Goal: Communication & Community: Participate in discussion

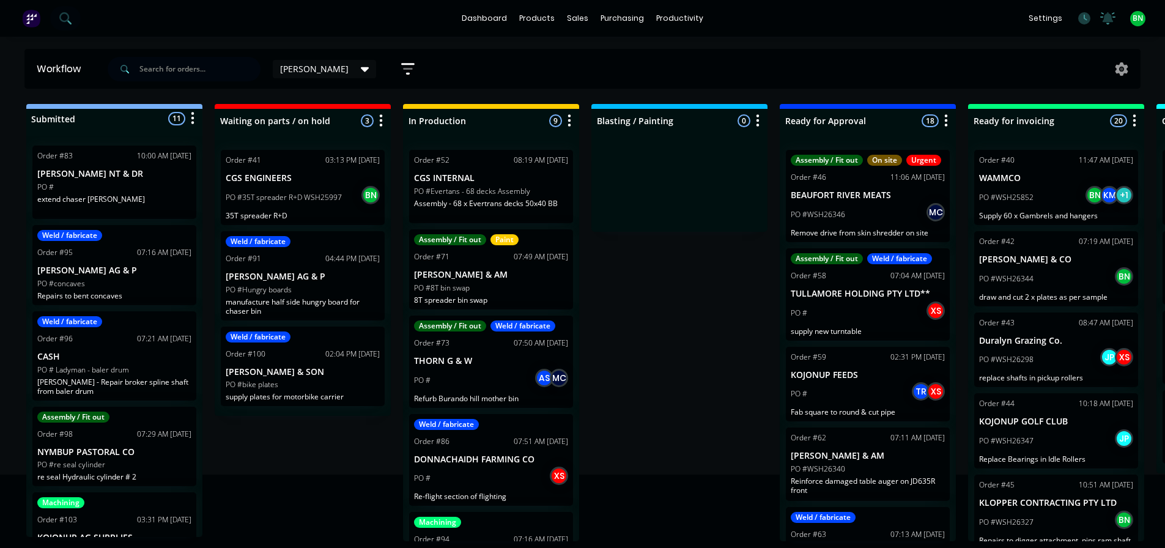
click at [1105, 18] on icon at bounding box center [1108, 17] width 11 height 10
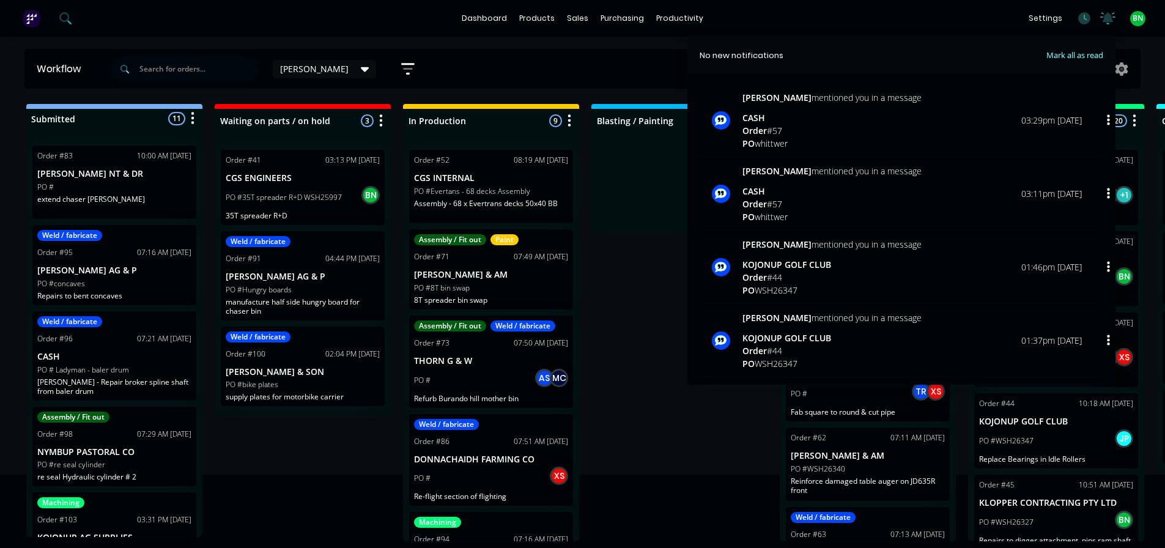
click at [617, 359] on div "Submitted 11 Status colour #273444 hex #273444 Save Cancel Summaries Total orde…" at bounding box center [833, 322] width 1685 height 437
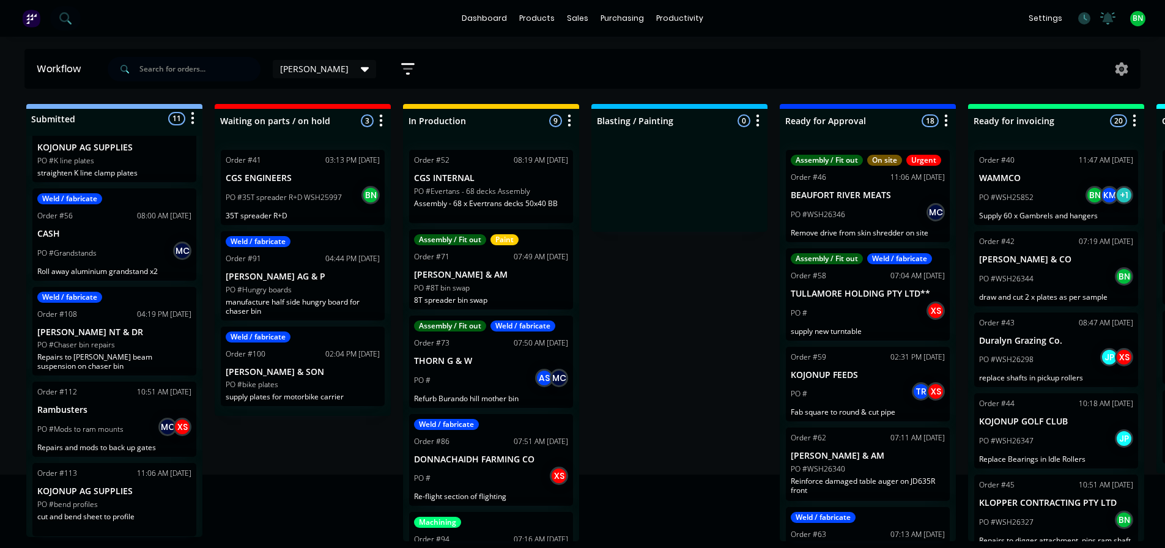
scroll to position [2, 0]
click at [132, 503] on div "PO #bend profiles" at bounding box center [114, 504] width 154 height 11
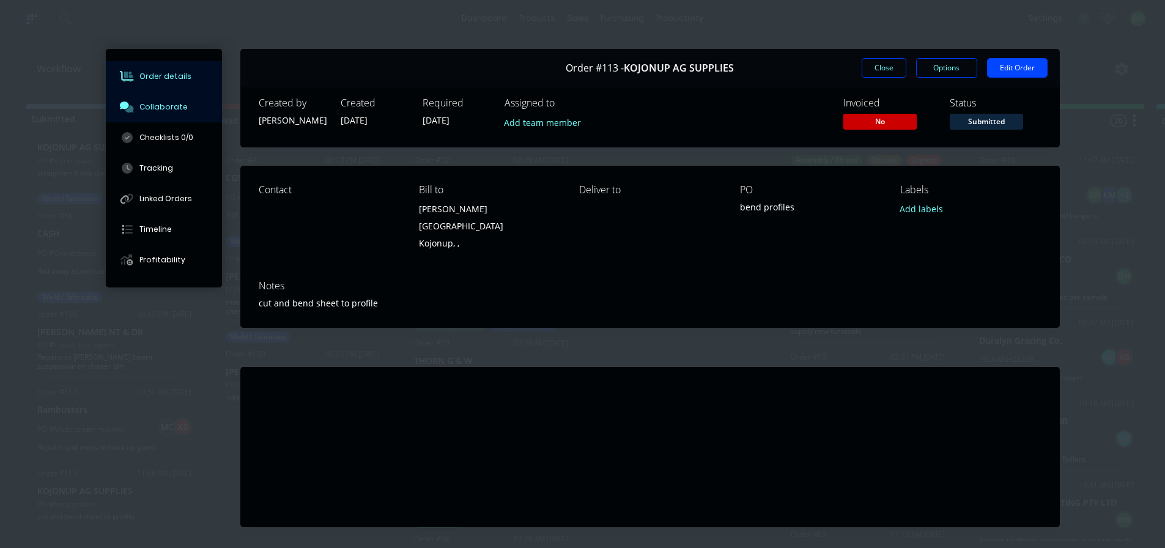
click at [156, 106] on div "Collaborate" at bounding box center [163, 107] width 48 height 11
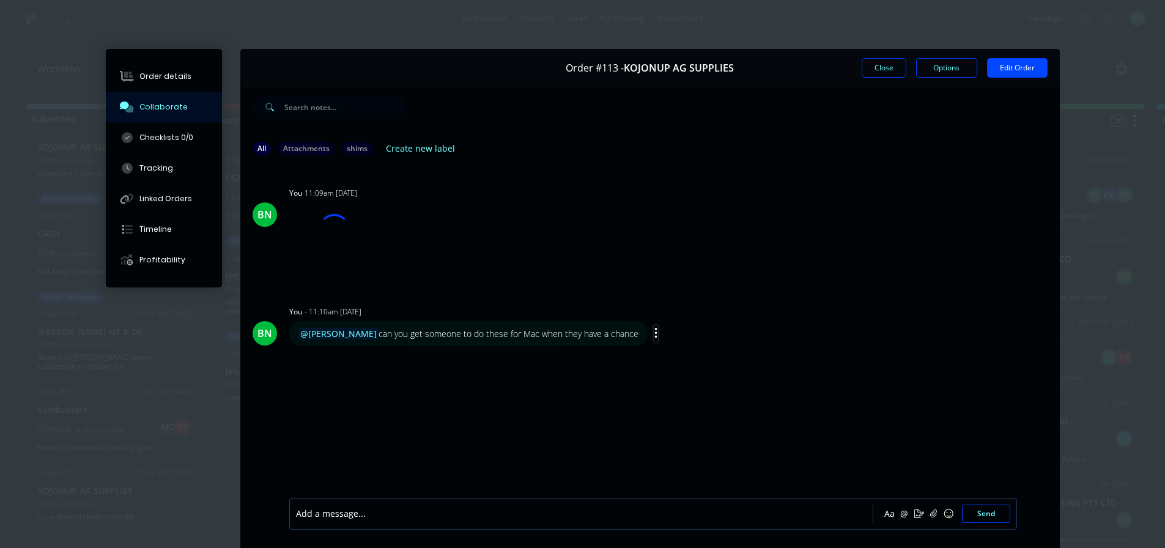
click at [654, 334] on icon "button" at bounding box center [655, 333] width 2 height 11
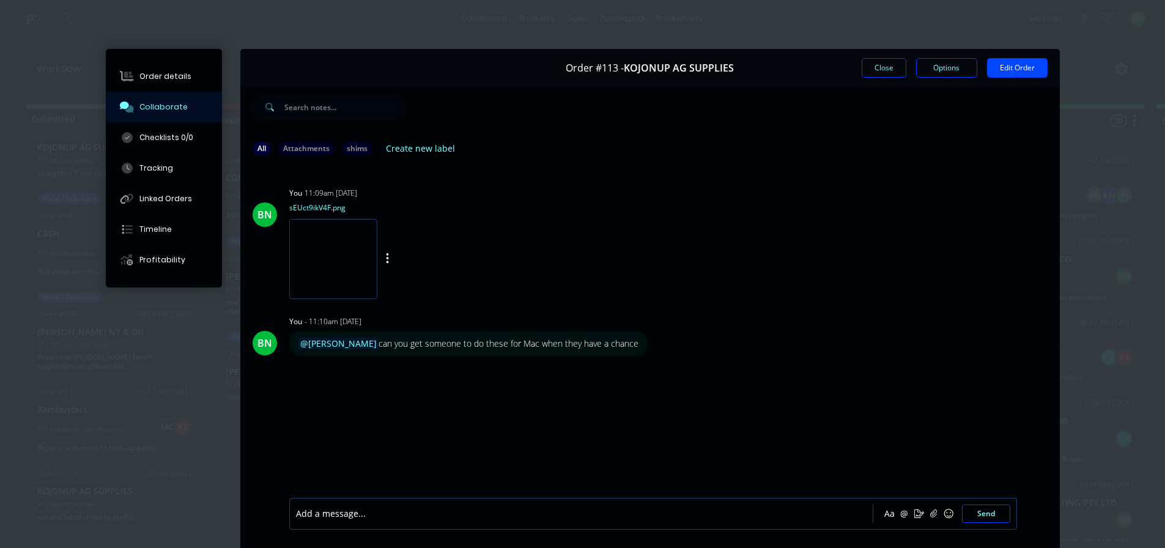
click at [932, 209] on div "BN You 11:09am [DATE] sEUct9ikV4F.png Labels Download Delete" at bounding box center [650, 239] width 820 height 110
click at [353, 346] on div "@[PERSON_NAME] can you get someone to do these for Mac when they have a chance" at bounding box center [468, 343] width 340 height 13
click at [341, 346] on span "@[PERSON_NAME]" at bounding box center [338, 344] width 80 height 12
click at [366, 345] on div "@[PERSON_NAME] can you get someone to do these for Mac when they have a chance" at bounding box center [468, 343] width 340 height 13
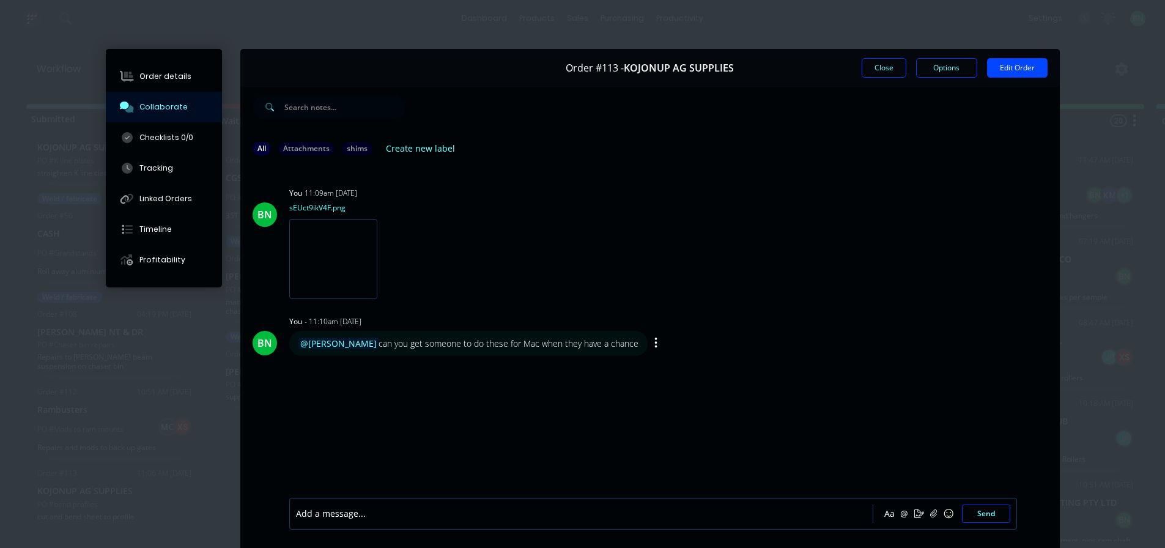
click at [508, 333] on div "@[PERSON_NAME] can you get someone to do these for Mac when they have a chance" at bounding box center [468, 343] width 358 height 25
click at [654, 342] on button "button" at bounding box center [656, 344] width 5 height 18
click at [662, 360] on button "Edit" at bounding box center [700, 365] width 77 height 20
click at [344, 514] on span "[PERSON_NAME] can you get someone to do these for Mac when they have a chance" at bounding box center [498, 514] width 349 height 12
drag, startPoint x: 341, startPoint y: 515, endPoint x: 241, endPoint y: 505, distance: 100.2
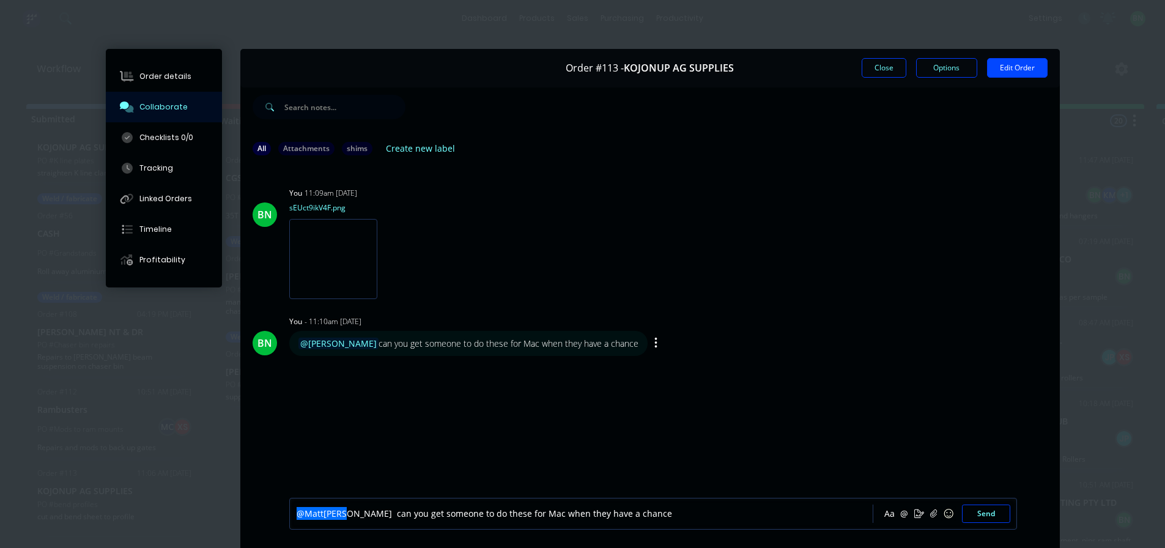
click at [242, 505] on div "@[PERSON_NAME] can you get someone to do these for Mac when they have a chance …" at bounding box center [650, 514] width 820 height 69
click at [980, 519] on button "Send" at bounding box center [986, 514] width 48 height 18
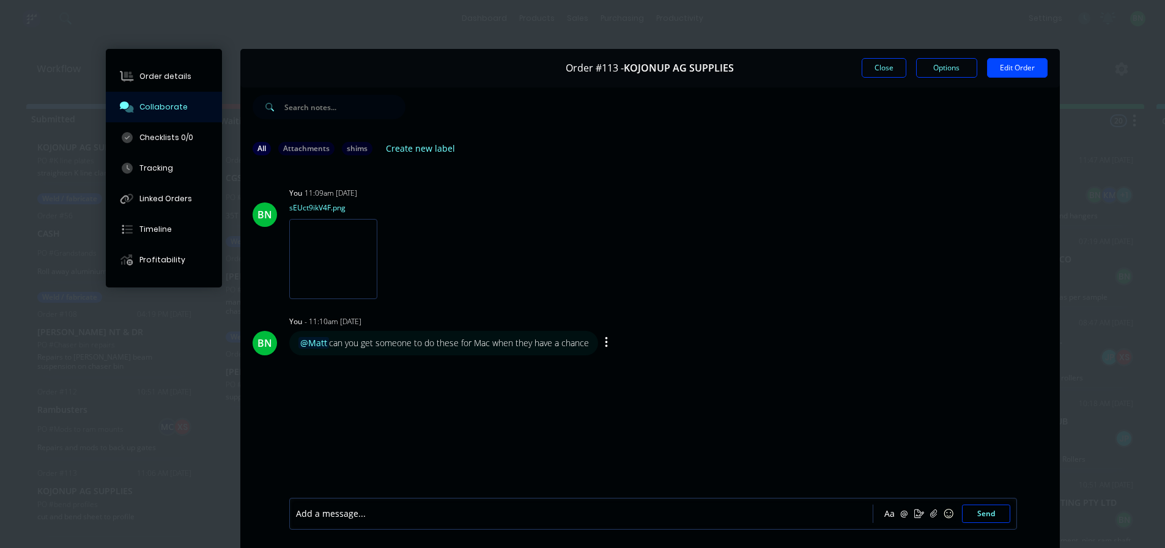
click at [735, 394] on div "BN You 11:09am [DATE] sEUct9ikV4F.png Labels Download Delete BN You - 11:10am […" at bounding box center [650, 331] width 820 height 331
click at [881, 66] on button "Close" at bounding box center [884, 68] width 45 height 20
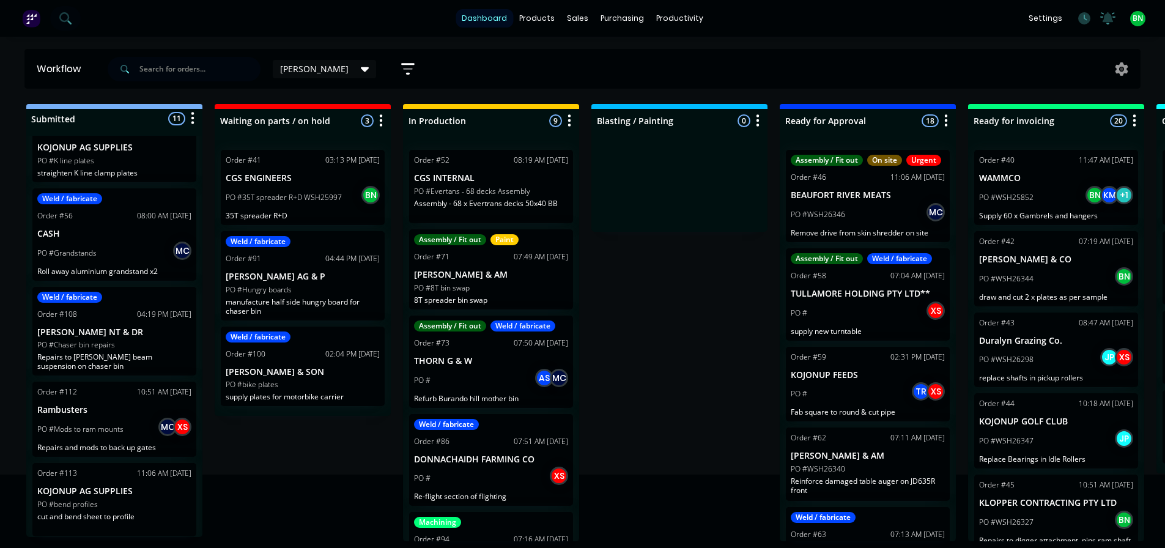
click at [485, 18] on link "dashboard" at bounding box center [484, 18] width 57 height 18
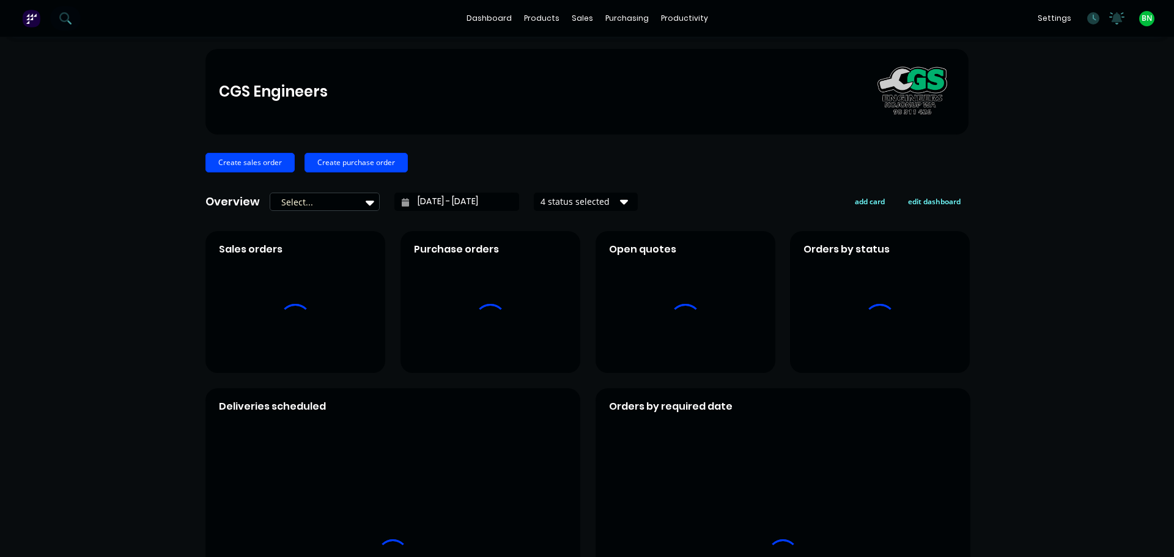
click at [1053, 325] on div "CGS Engineers Create sales order Create purchase order Overview Select... [DATE…" at bounding box center [587, 368] width 1174 height 639
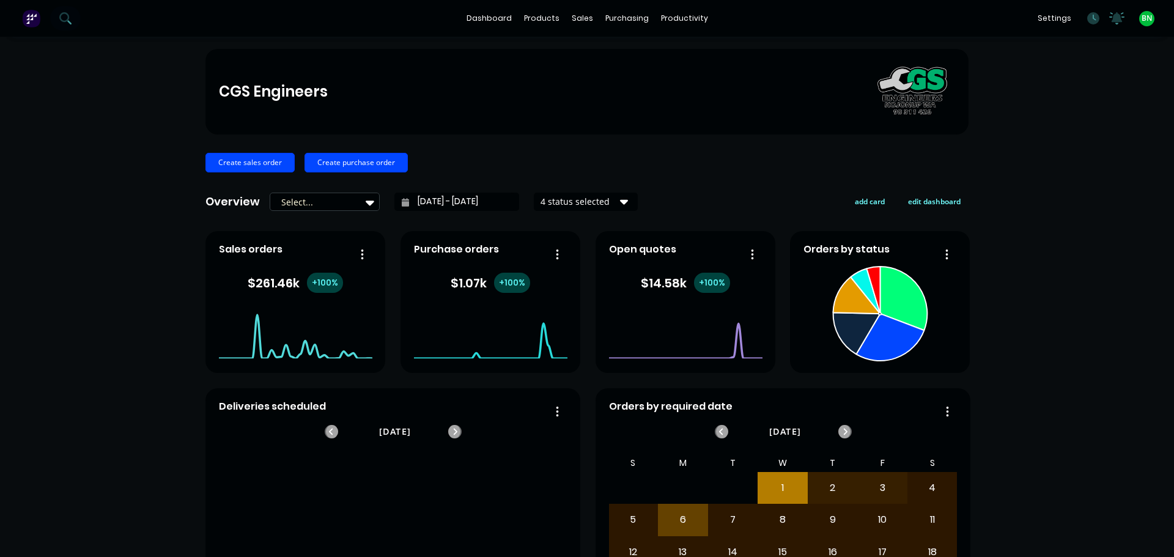
click at [84, 2] on div "dashboard products sales purchasing productivity dashboard products Product Cat…" at bounding box center [587, 18] width 1174 height 37
click at [73, 13] on button at bounding box center [65, 18] width 31 height 24
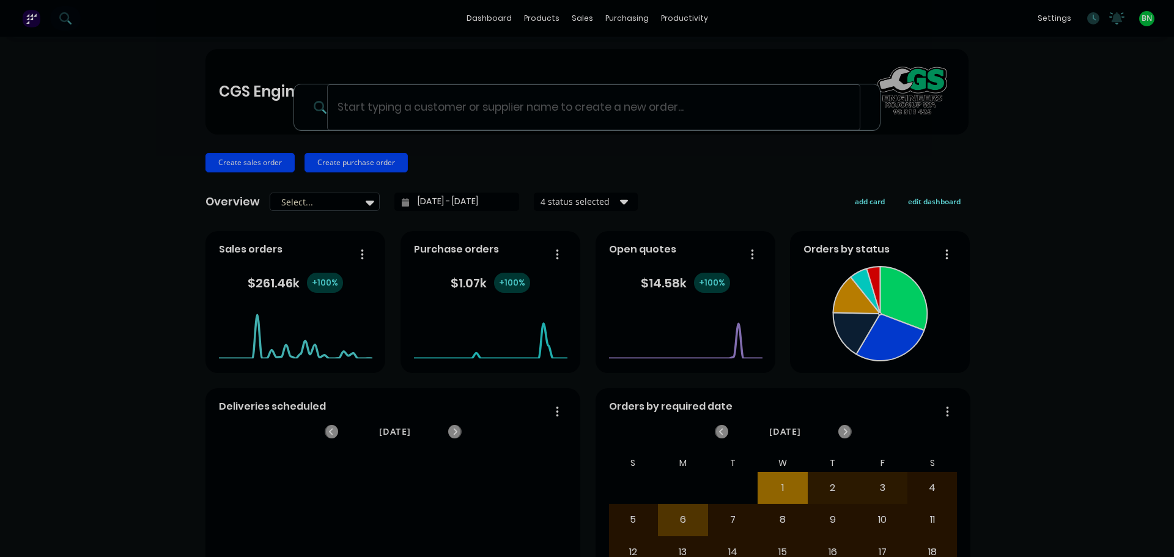
click at [69, 133] on div at bounding box center [587, 278] width 1174 height 557
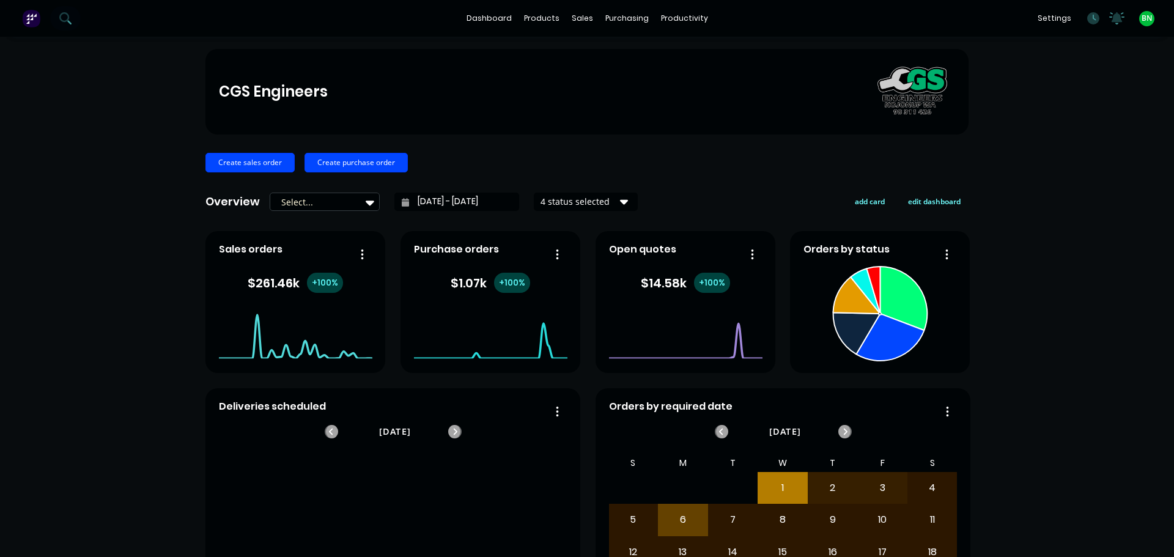
click at [1054, 270] on div "CGS Engineers Create sales order Create purchase order Overview Select... [DATE…" at bounding box center [587, 368] width 1174 height 639
click at [1140, 275] on div "CGS Engineers Create sales order Create purchase order Overview Select... [DATE…" at bounding box center [587, 368] width 1174 height 639
click at [1060, 261] on div "CGS Engineers Create sales order Create purchase order Overview Select... [DATE…" at bounding box center [587, 368] width 1174 height 639
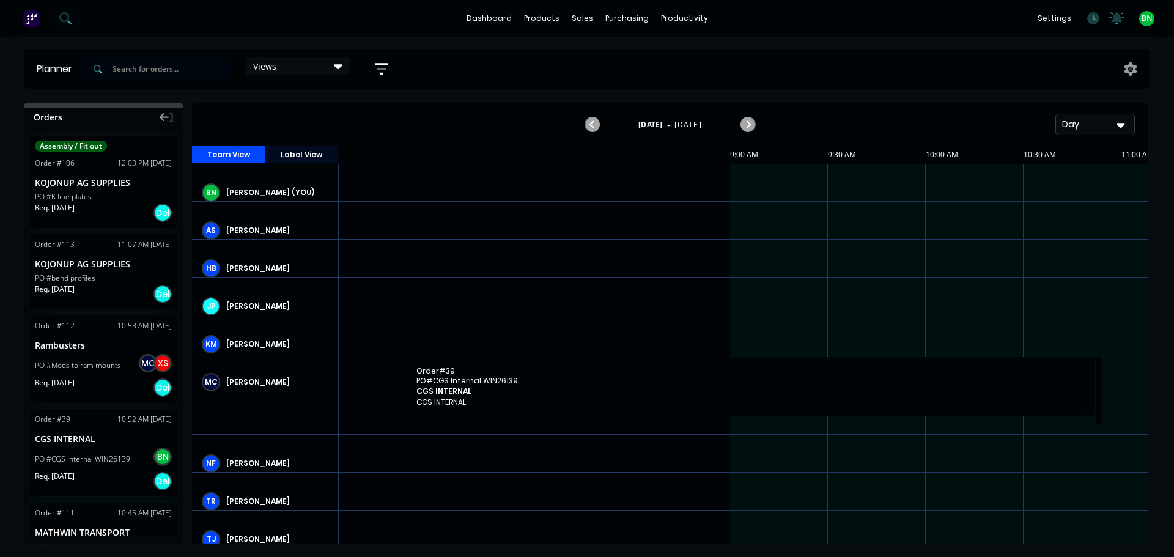
scroll to position [0, 1175]
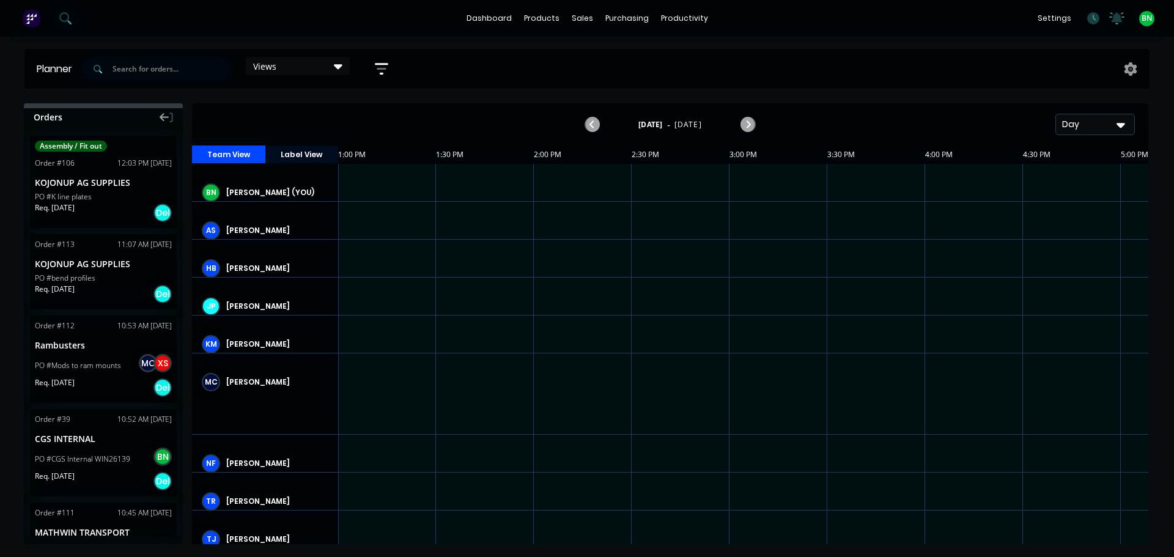
click at [1146, 546] on div "Orders Assembly / Fit out Order # 106 12:03 PM 06/10/25 KOJONUP AG SUPPLIES PO …" at bounding box center [587, 329] width 1174 height 453
click at [1168, 537] on div "Orders Assembly / Fit out Order # 106 12:03 PM 06/10/25 KOJONUP AG SUPPLIES PO …" at bounding box center [587, 329] width 1174 height 453
drag, startPoint x: 1168, startPoint y: 537, endPoint x: 1032, endPoint y: 555, distance: 137.6
click at [1032, 555] on div "Orders Assembly / Fit out Order # 106 12:03 PM 06/10/25 KOJONUP AG SUPPLIES PO …" at bounding box center [587, 329] width 1174 height 453
click at [1018, 510] on div at bounding box center [974, 491] width 98 height 37
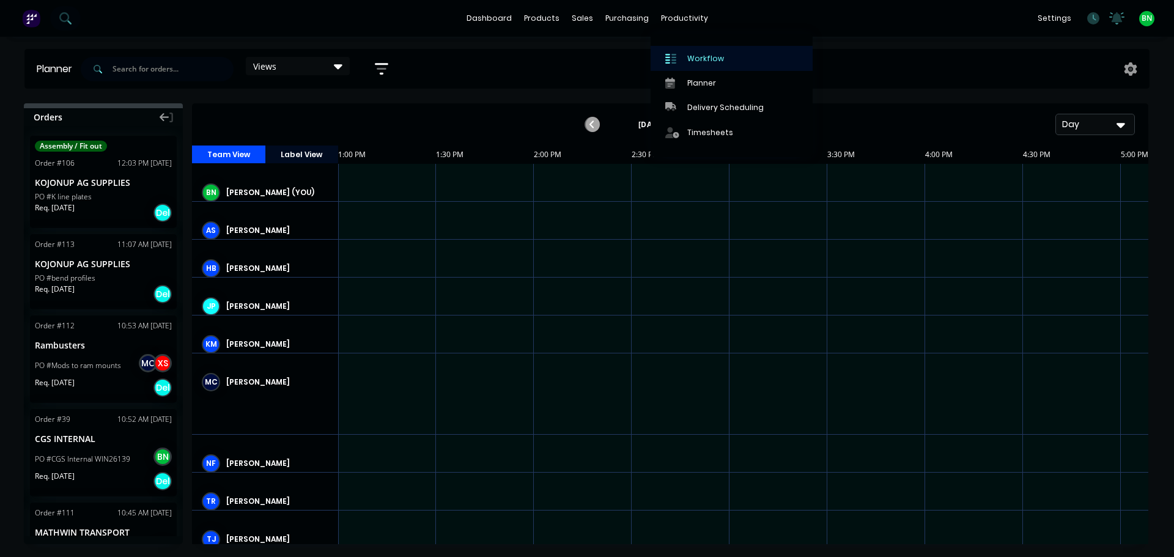
click at [681, 62] on div at bounding box center [674, 58] width 18 height 11
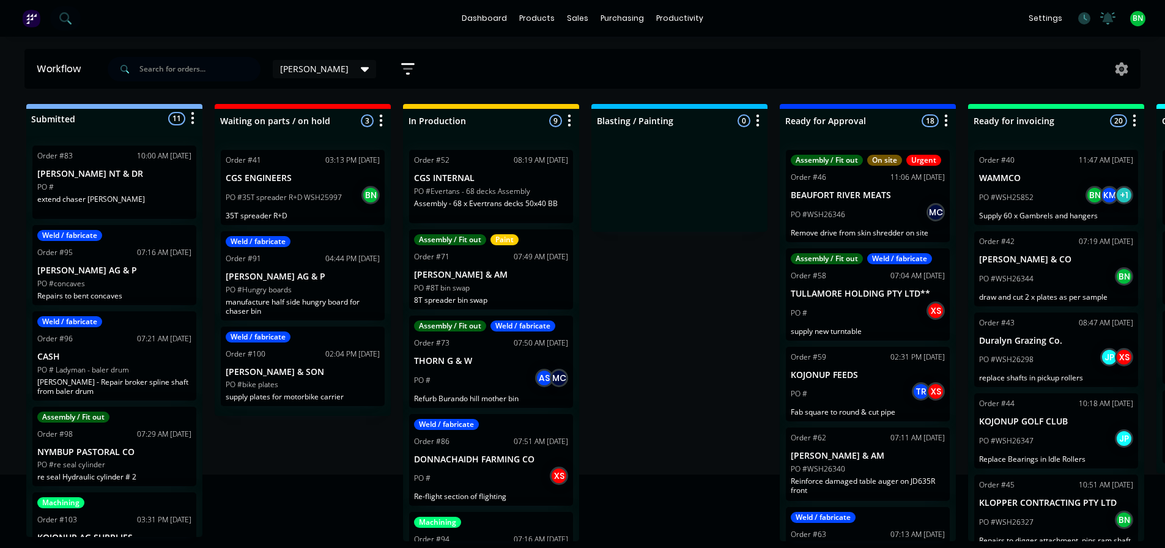
click at [684, 247] on div "Submitted 11 Status colour #273444 hex #273444 Save Cancel Summaries Total orde…" at bounding box center [833, 322] width 1685 height 437
